Goal: Transaction & Acquisition: Purchase product/service

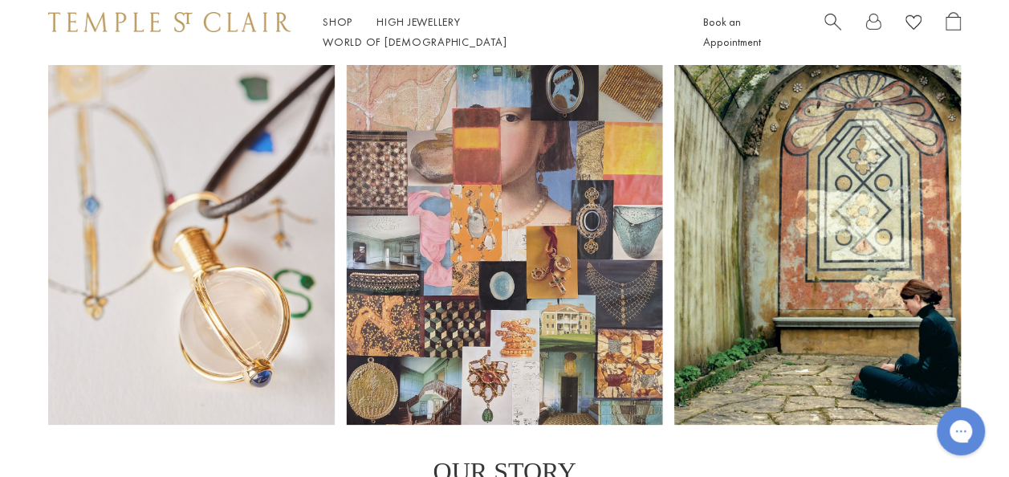
click at [830, 23] on span "Search" at bounding box center [832, 20] width 17 height 17
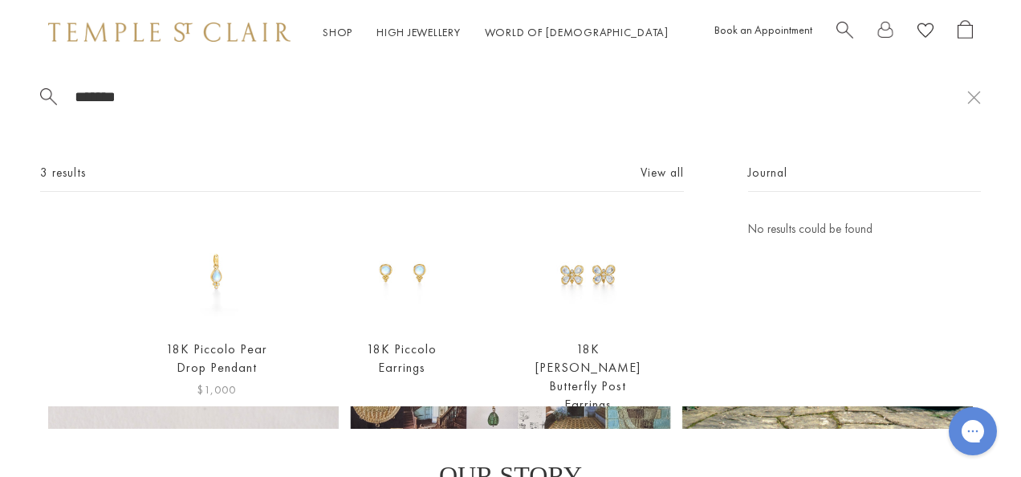
type input "*******"
click at [220, 278] on img at bounding box center [216, 271] width 105 height 105
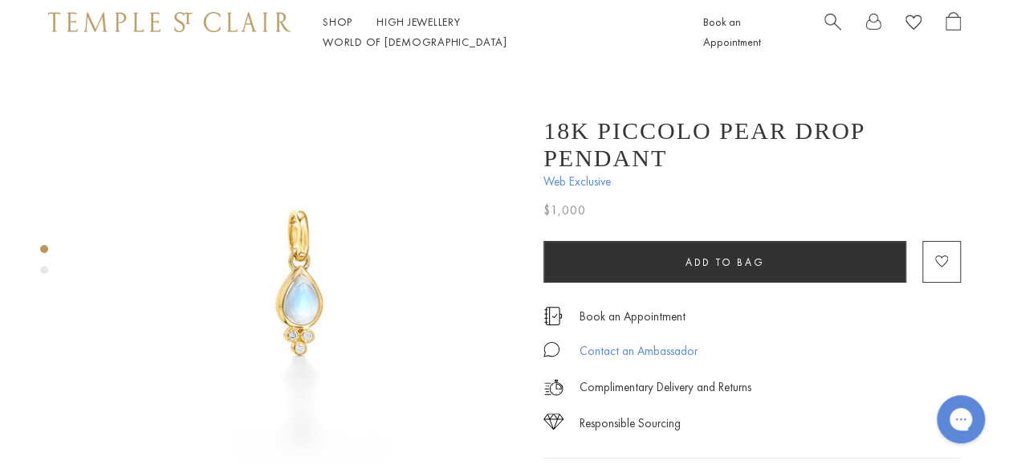
click at [600, 341] on div "Contact an Ambassador" at bounding box center [638, 351] width 118 height 20
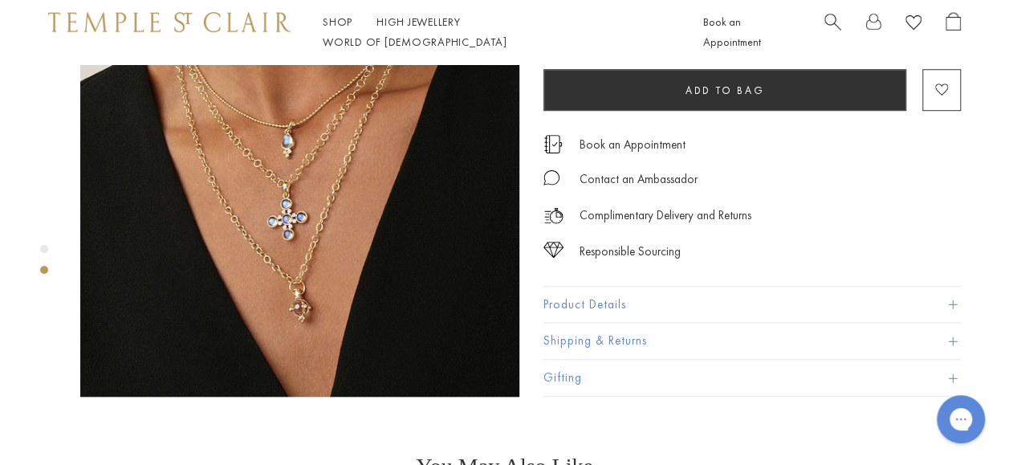
scroll to position [583, 0]
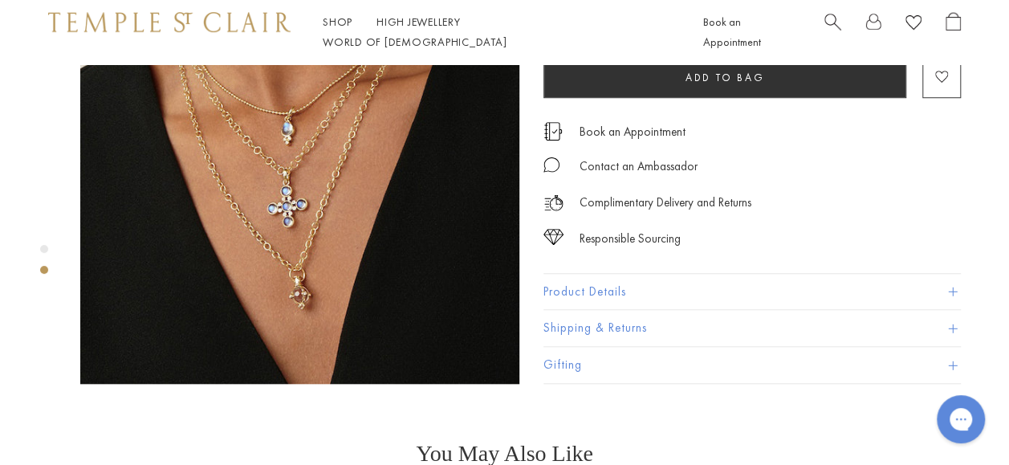
click at [789, 274] on button "Product Details" at bounding box center [751, 292] width 417 height 36
